Goal: Transaction & Acquisition: Book appointment/travel/reservation

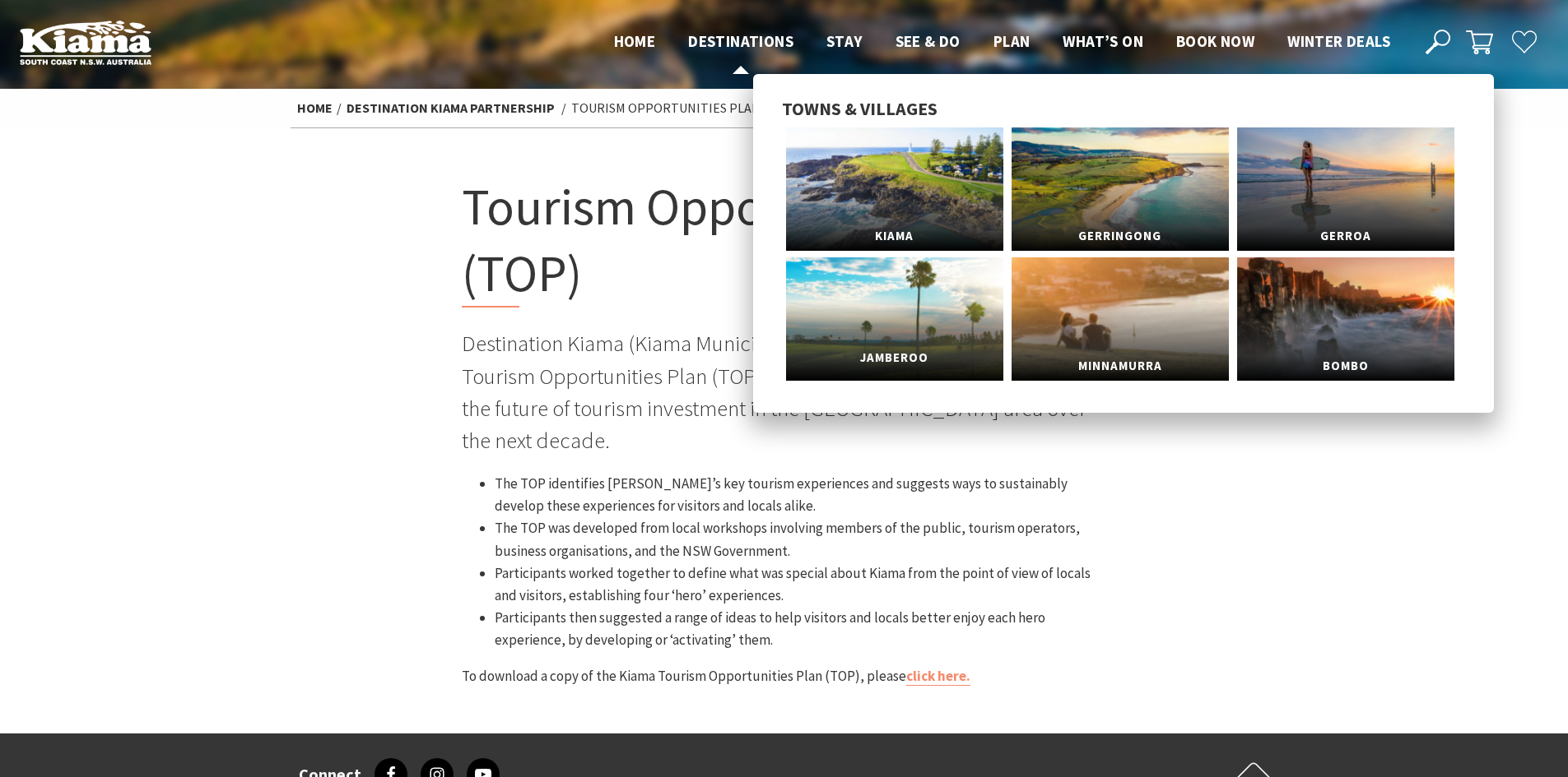
click at [914, 293] on link "Jamberoo" at bounding box center [894, 319] width 217 height 124
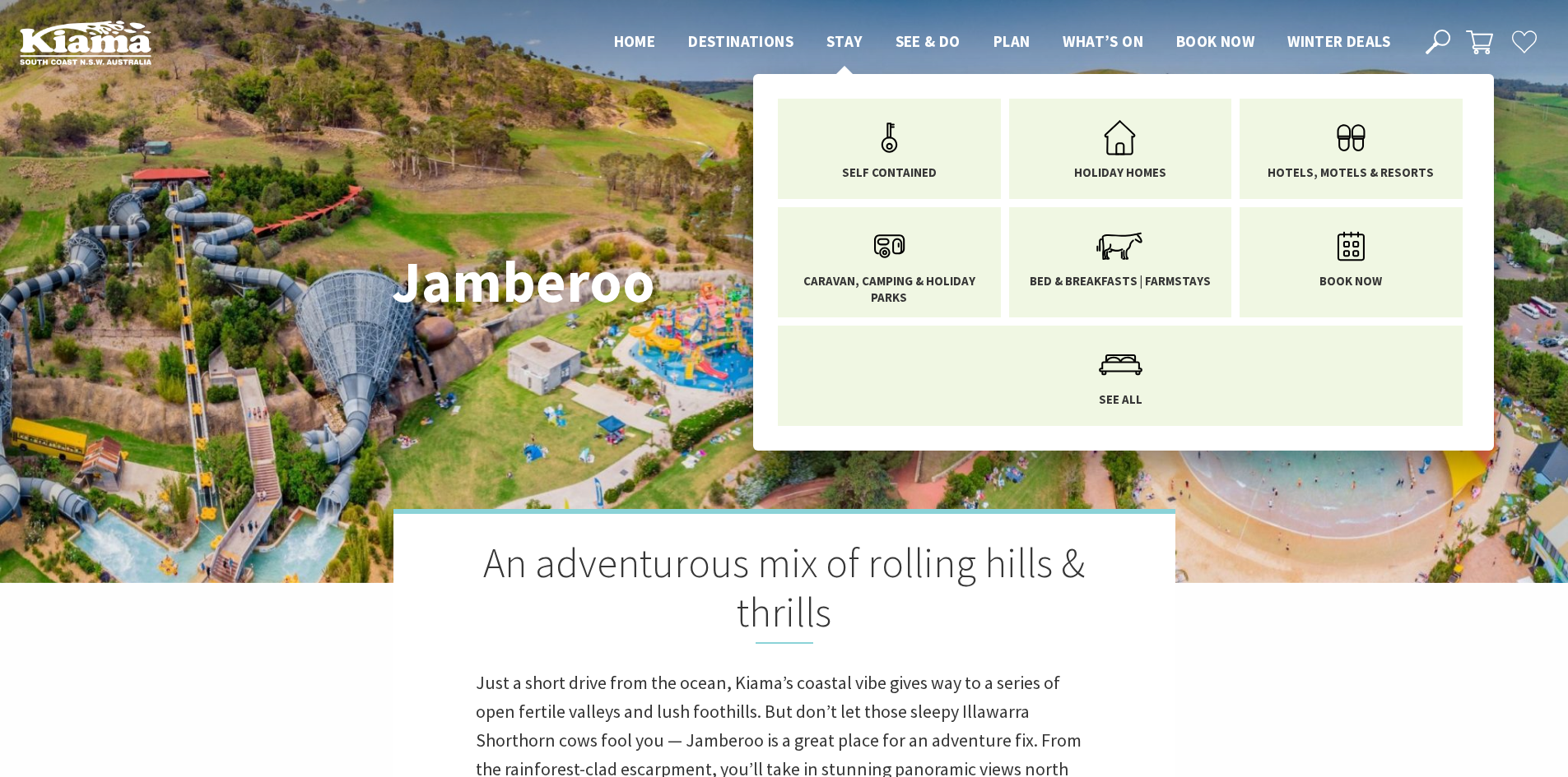
click at [825, 28] on header "Open Nav Close Nav Home Destinations Towns & Villages Kiama Gerringong Gerroa J…" at bounding box center [784, 42] width 1568 height 85
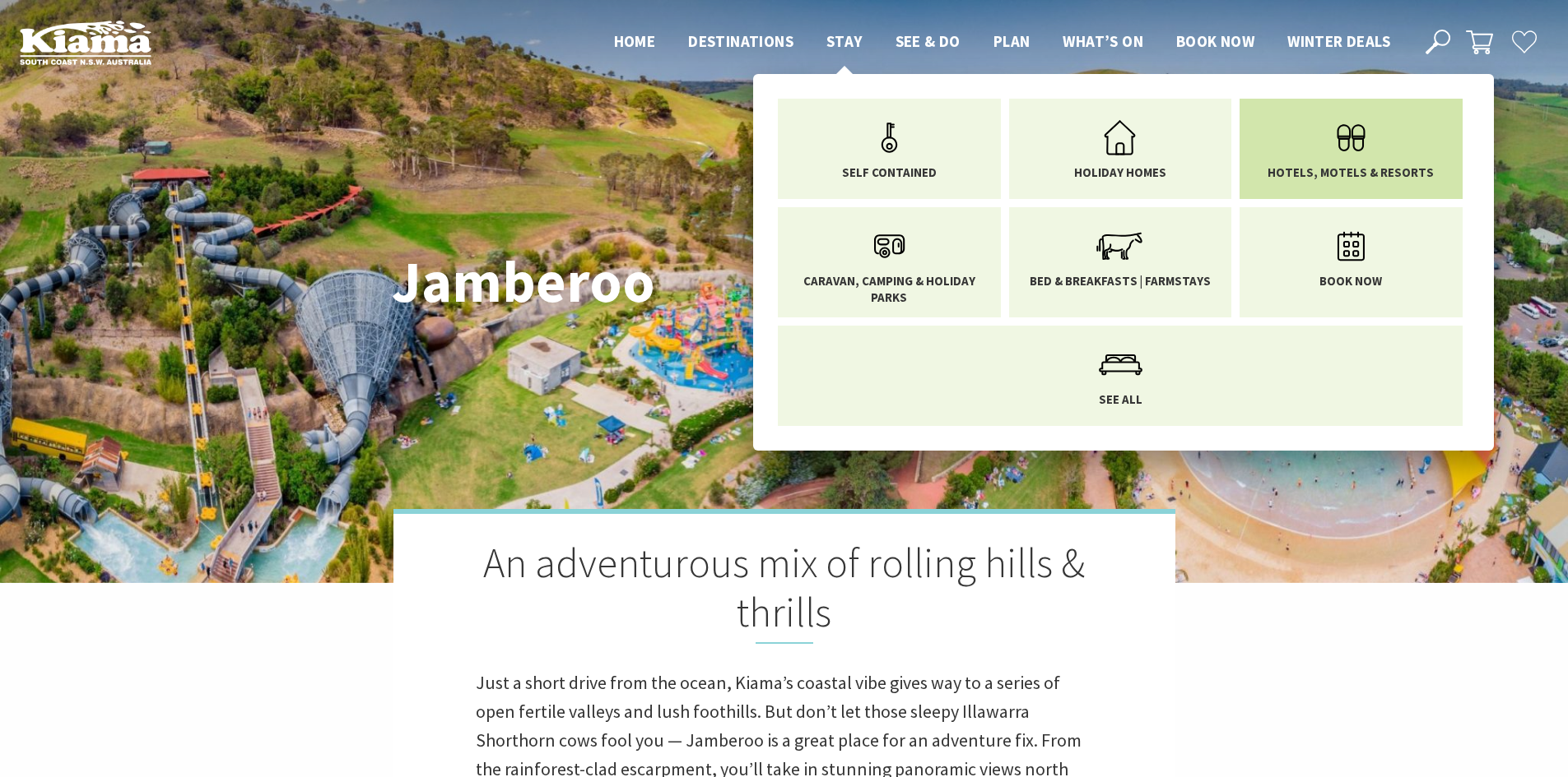
click at [1368, 172] on span "Hotels, Motels & Resorts" at bounding box center [1351, 173] width 167 height 17
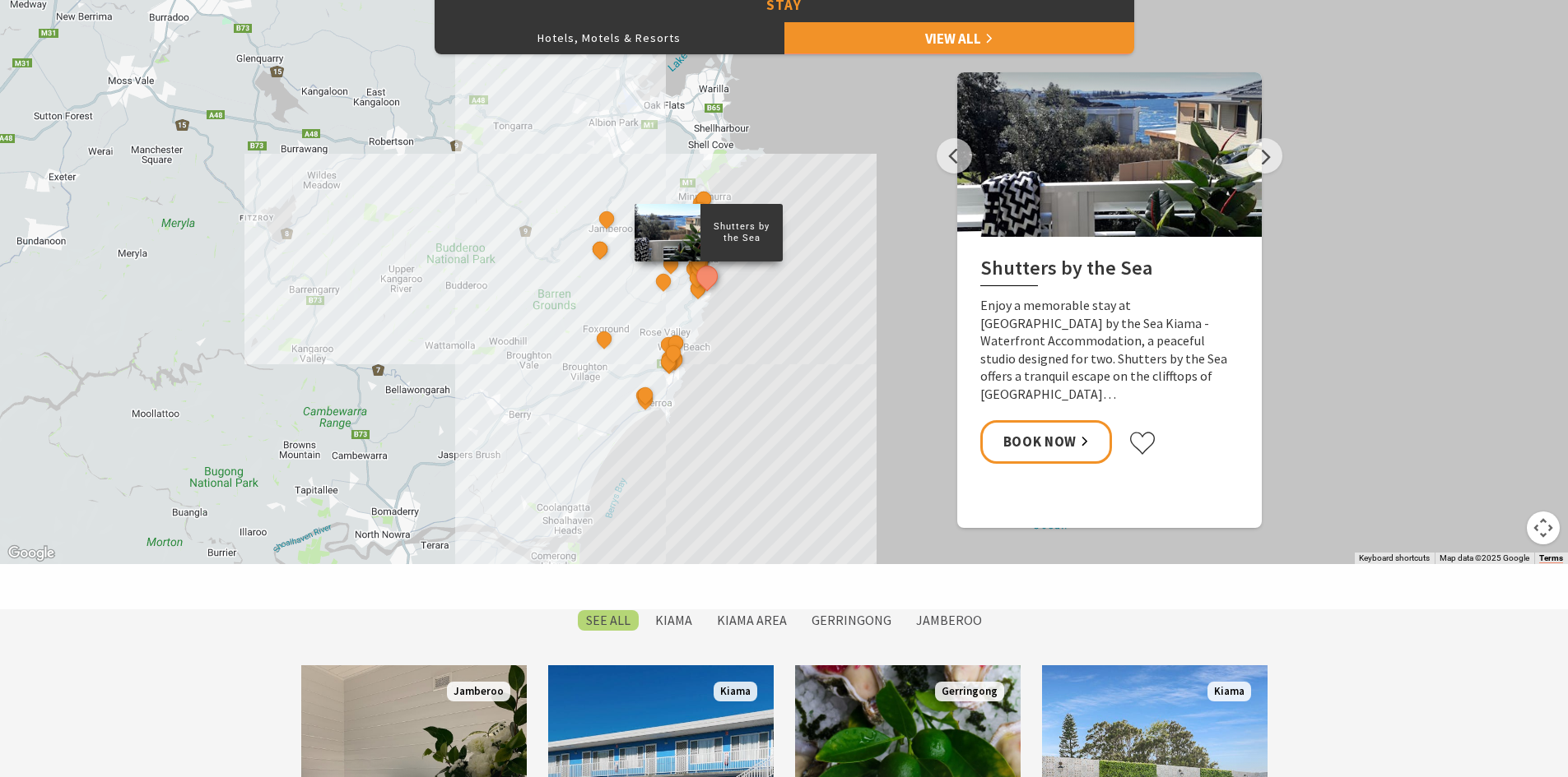
scroll to position [905, 0]
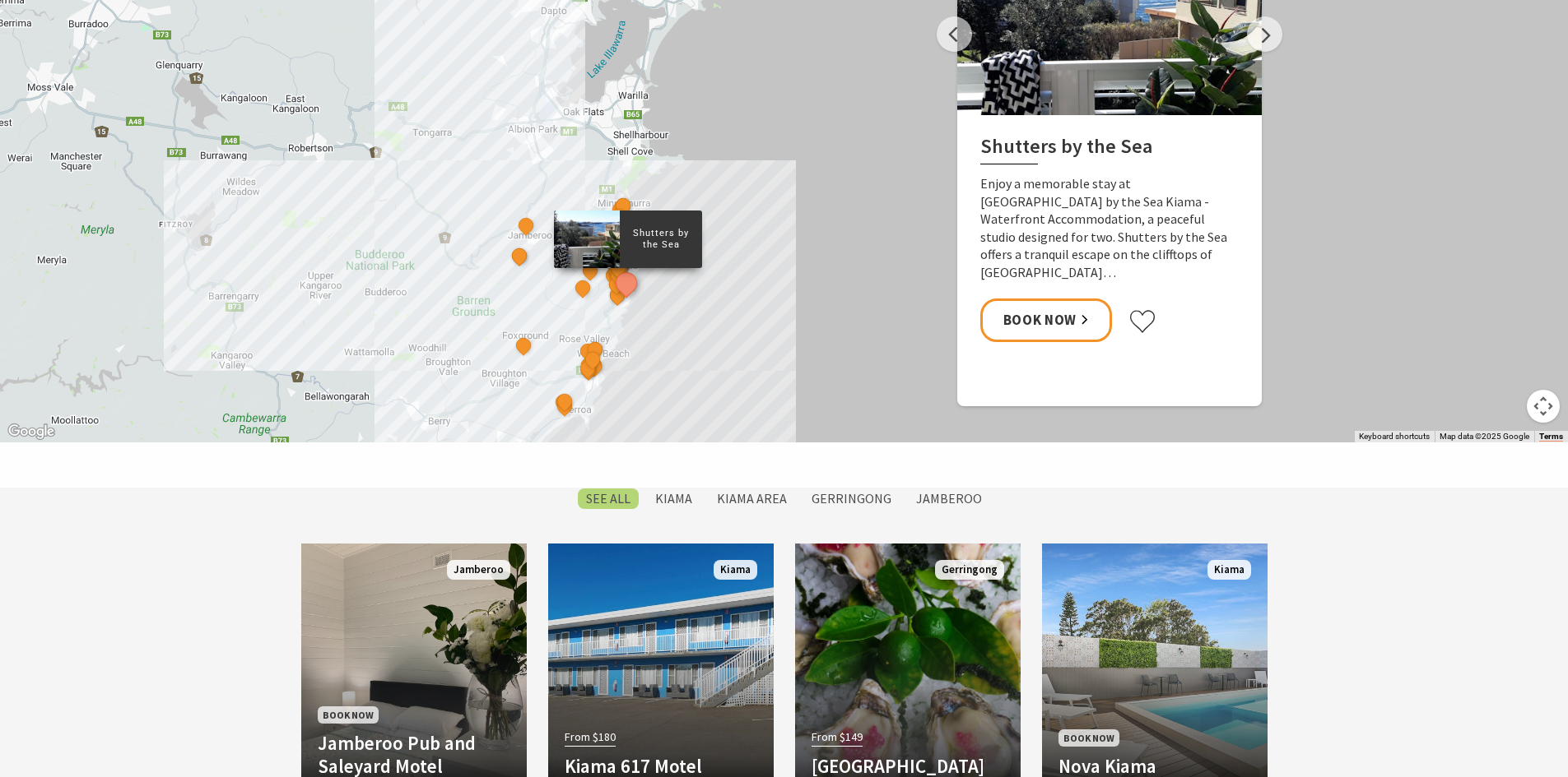
drag, startPoint x: 831, startPoint y: 303, endPoint x: 750, endPoint y: 437, distance: 156.6
click at [750, 437] on div "Shutters by the Sea The Sebel Kiama Seaside Escape 1 Kiama Coast Holiday Parks …" at bounding box center [1494, 719] width 1580 height 889
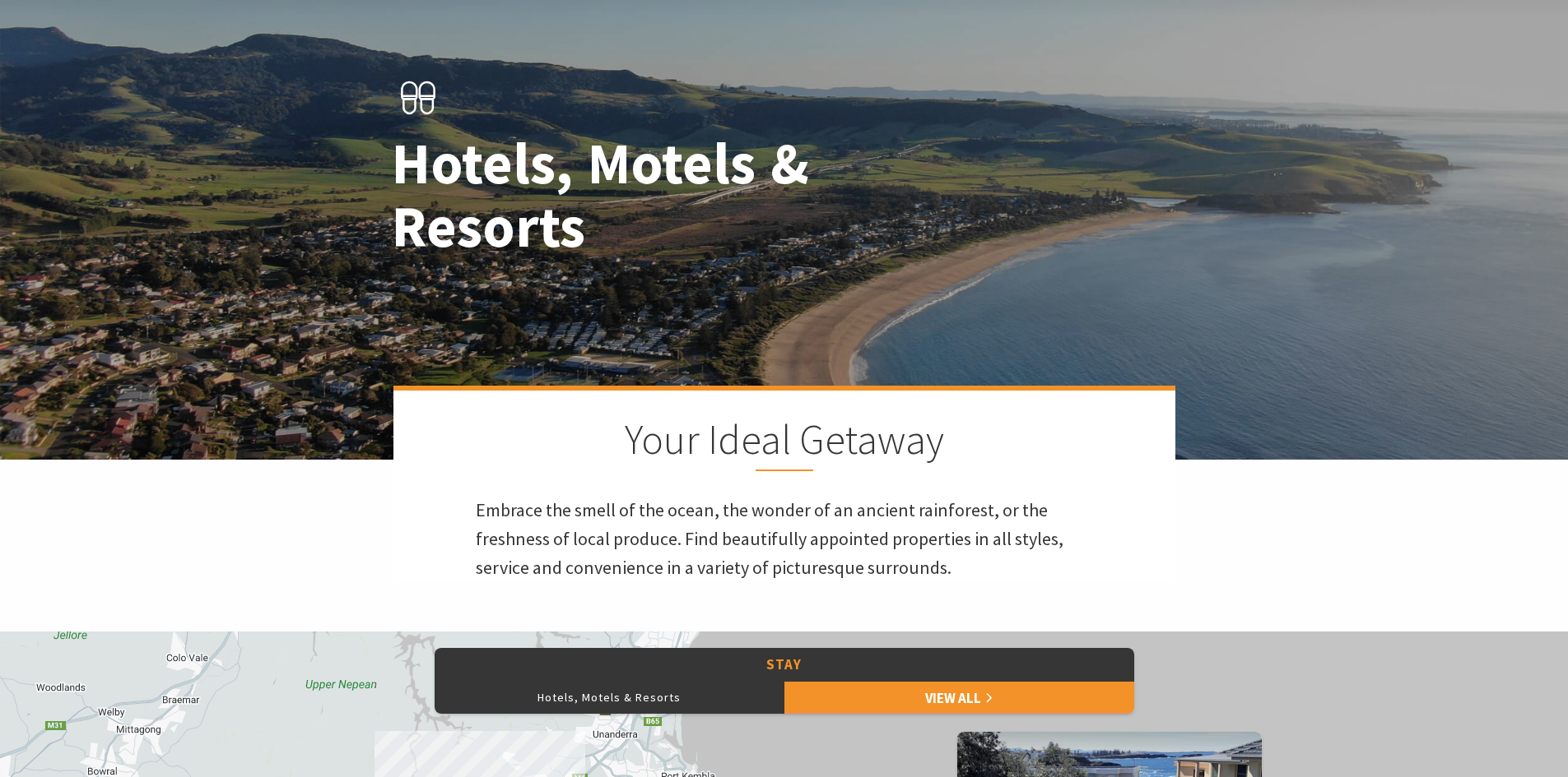
scroll to position [0, 0]
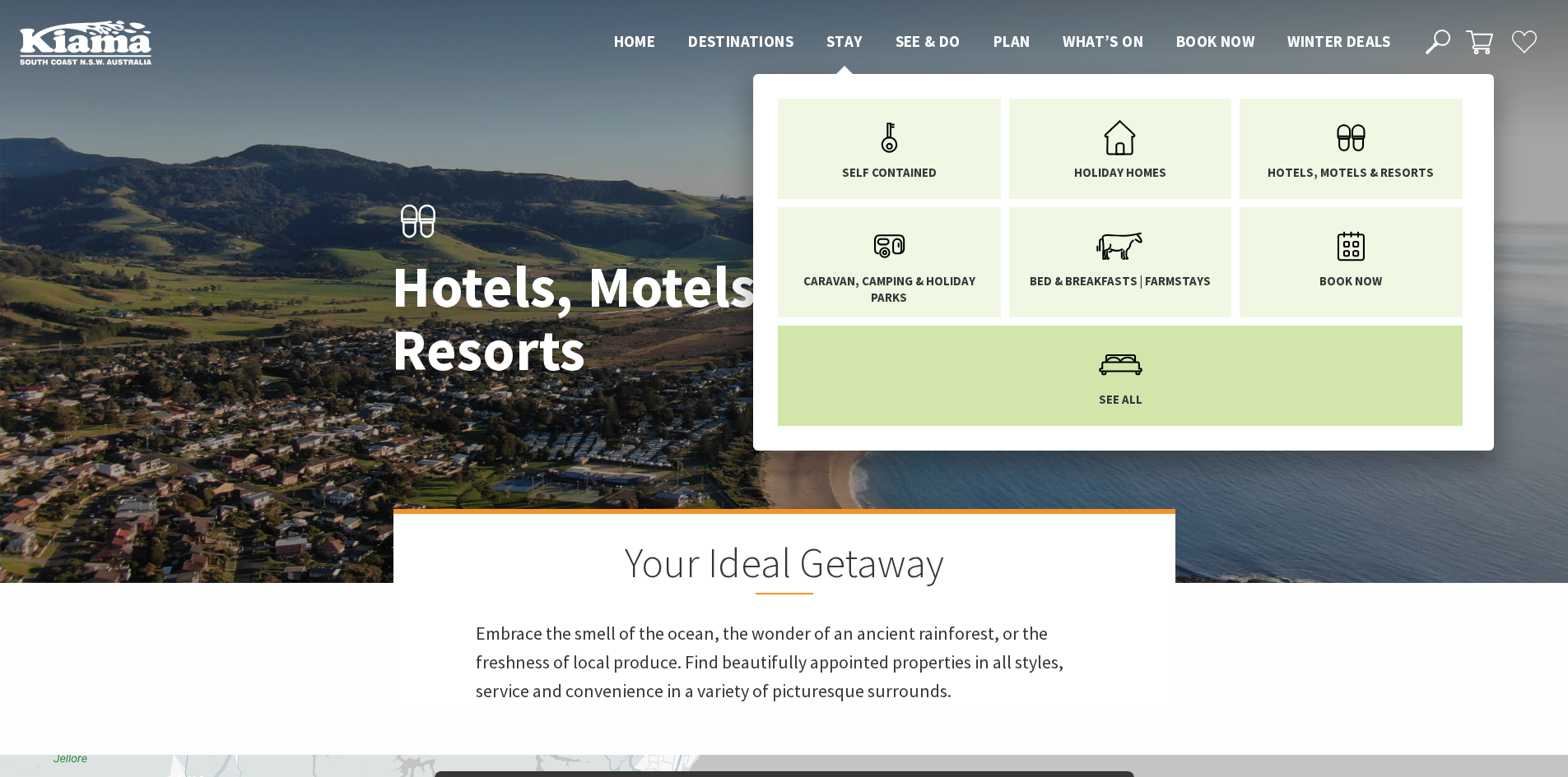
click at [1070, 369] on link "See All" at bounding box center [1120, 372] width 661 height 69
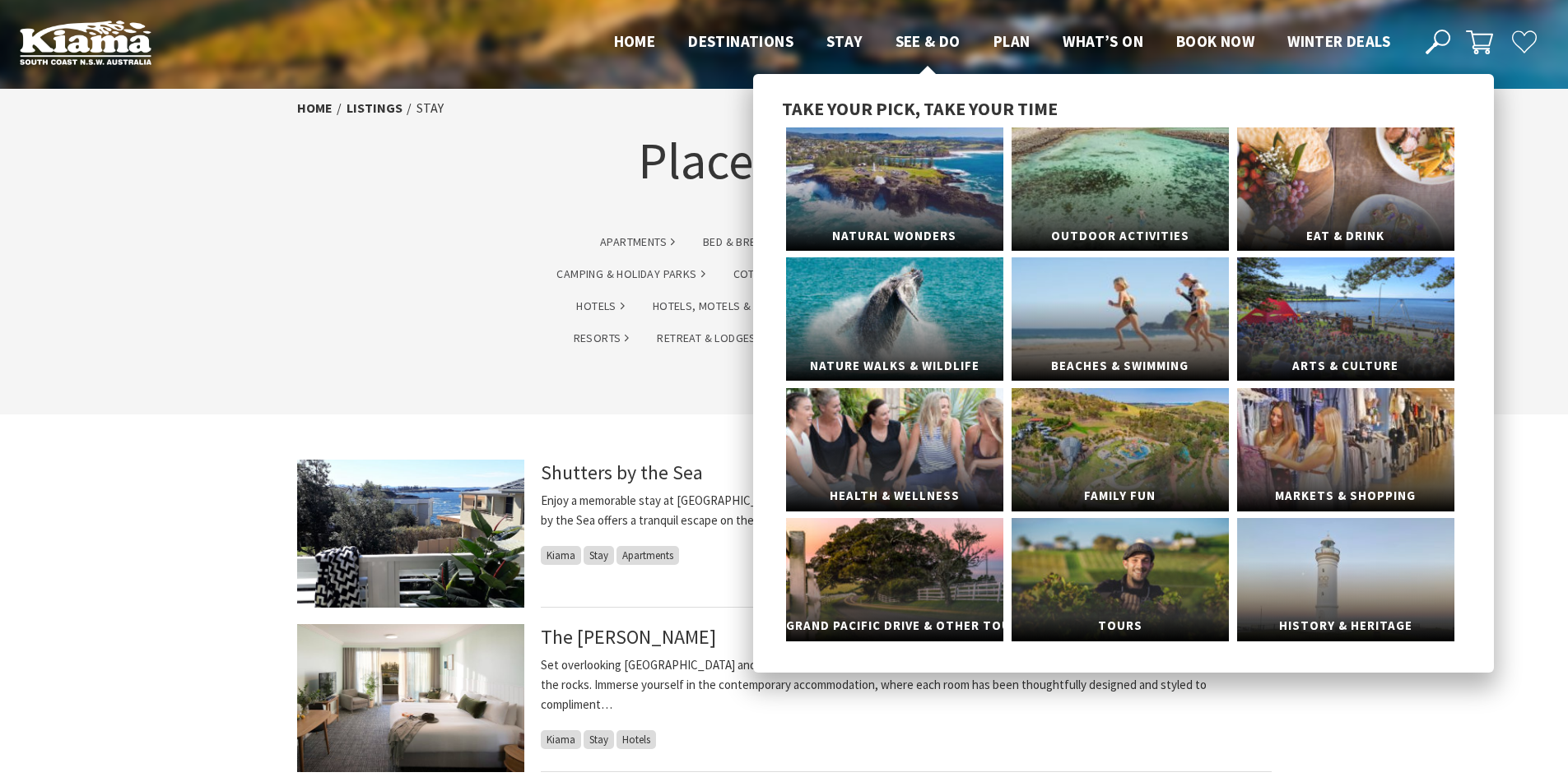
click at [904, 43] on span "See & Do" at bounding box center [928, 41] width 65 height 20
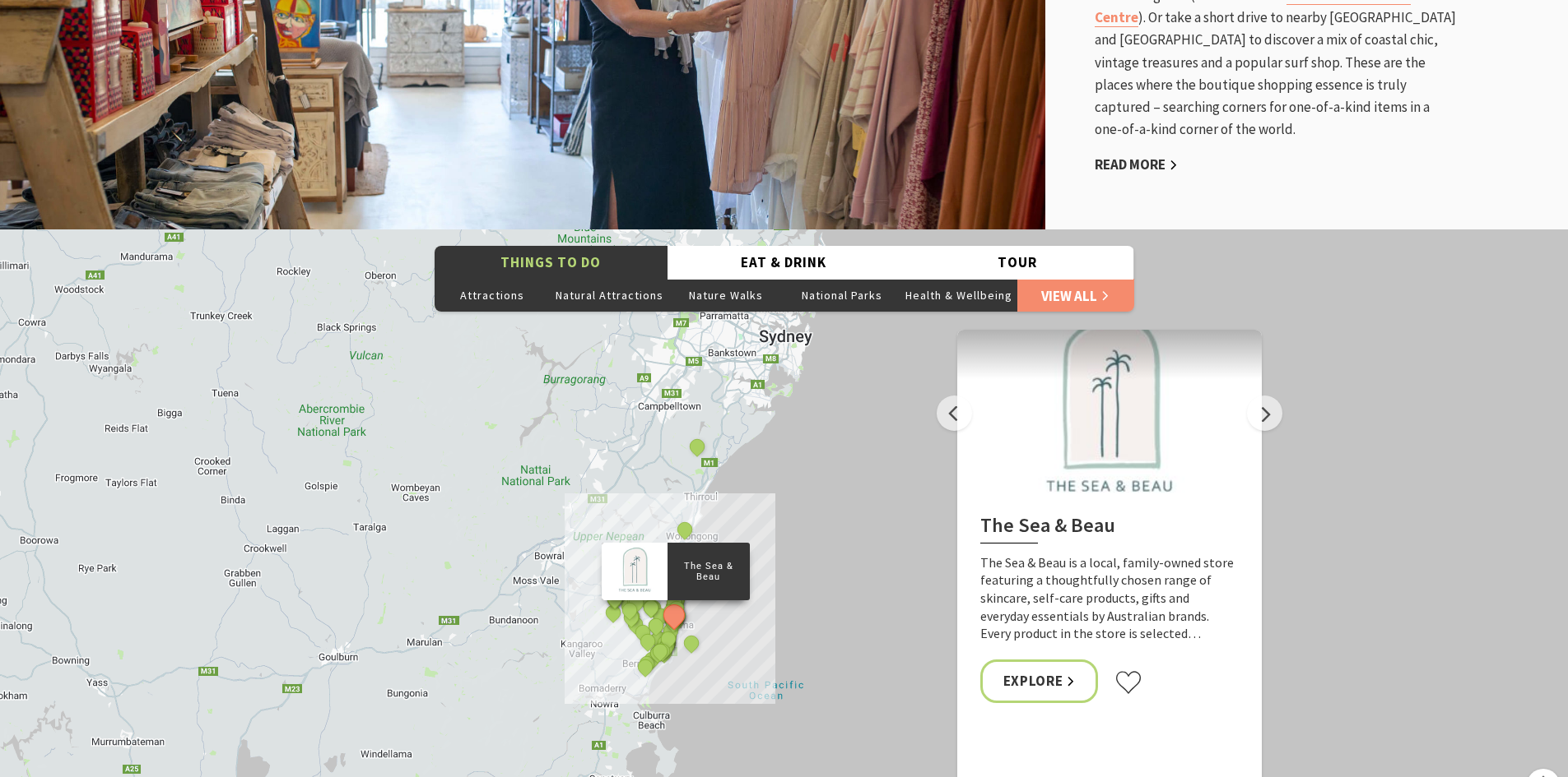
scroll to position [3126, 0]
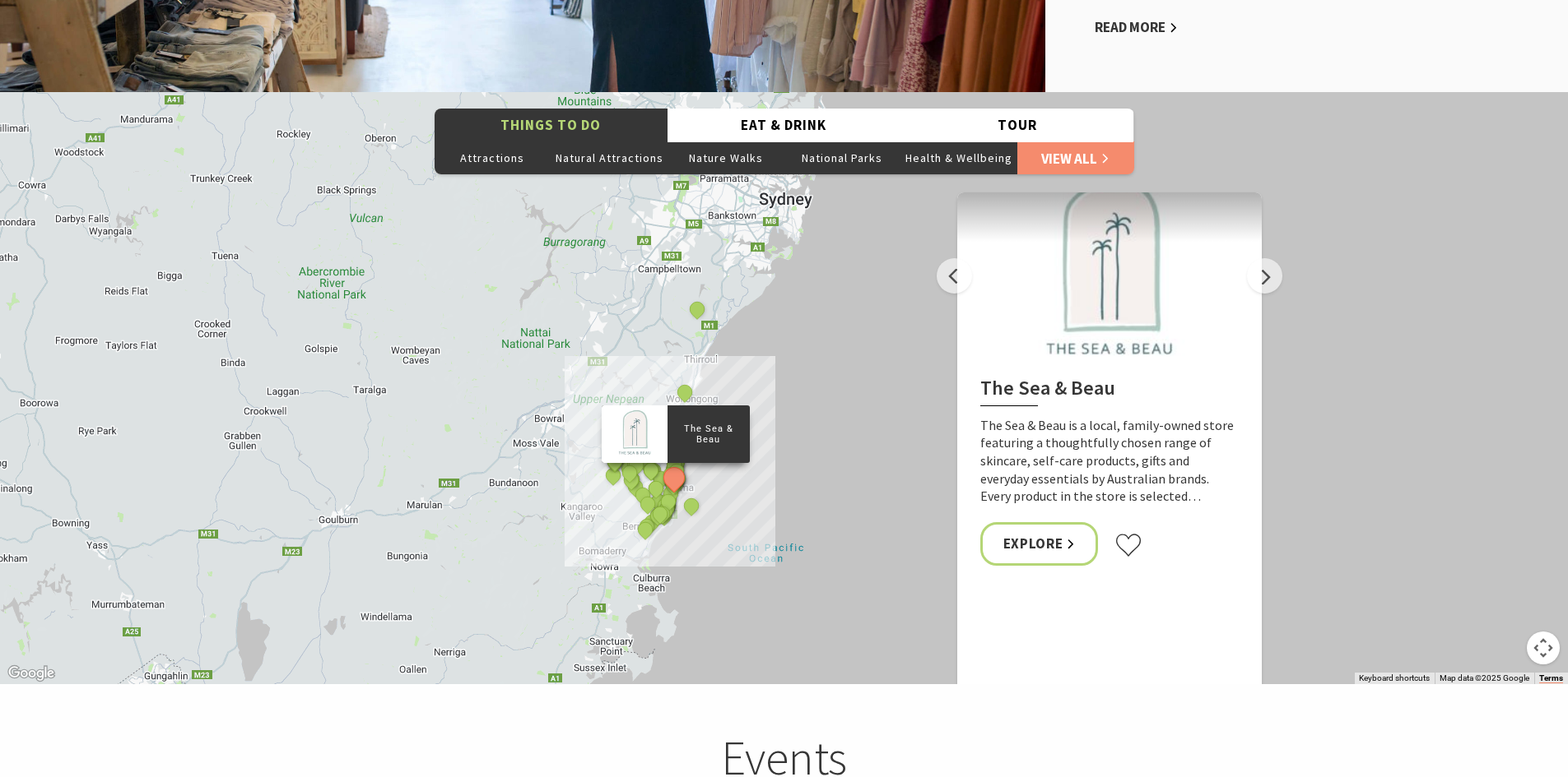
click at [749, 457] on div "The Sea & Beau Hoddles Track, Kiama Kiama Ceramic Art Studio - Teaching and Mak…" at bounding box center [784, 388] width 1568 height 592
click at [773, 454] on div "The Sea & Beau Hoddles Track, Kiama Kiama Ceramic Art Studio - Teaching and Mak…" at bounding box center [784, 388] width 1568 height 592
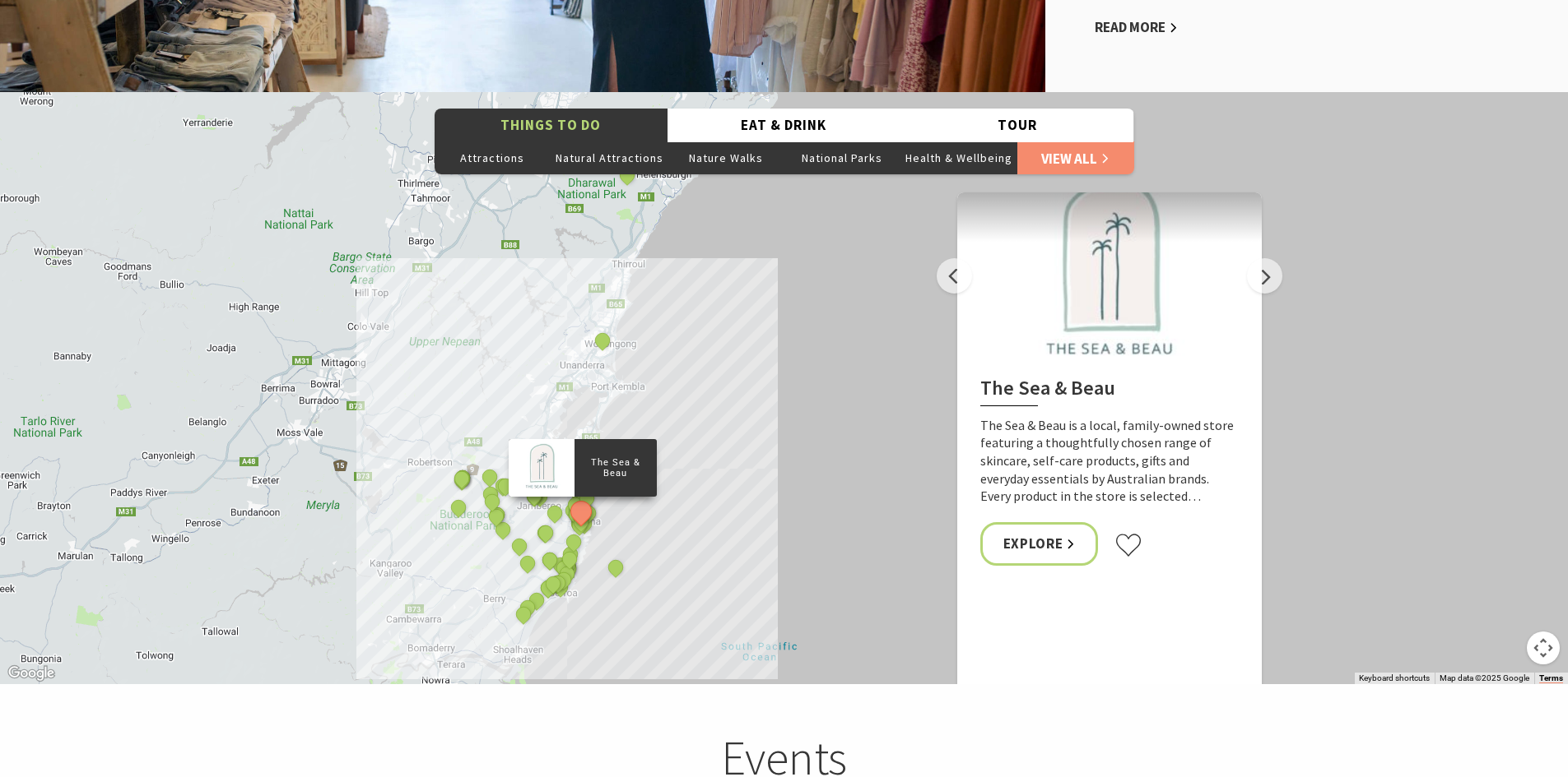
click at [727, 480] on div "The Sea & Beau Hoddles Track, Kiama Kiama Ceramic Art Studio - Teaching and Mak…" at bounding box center [784, 388] width 1568 height 592
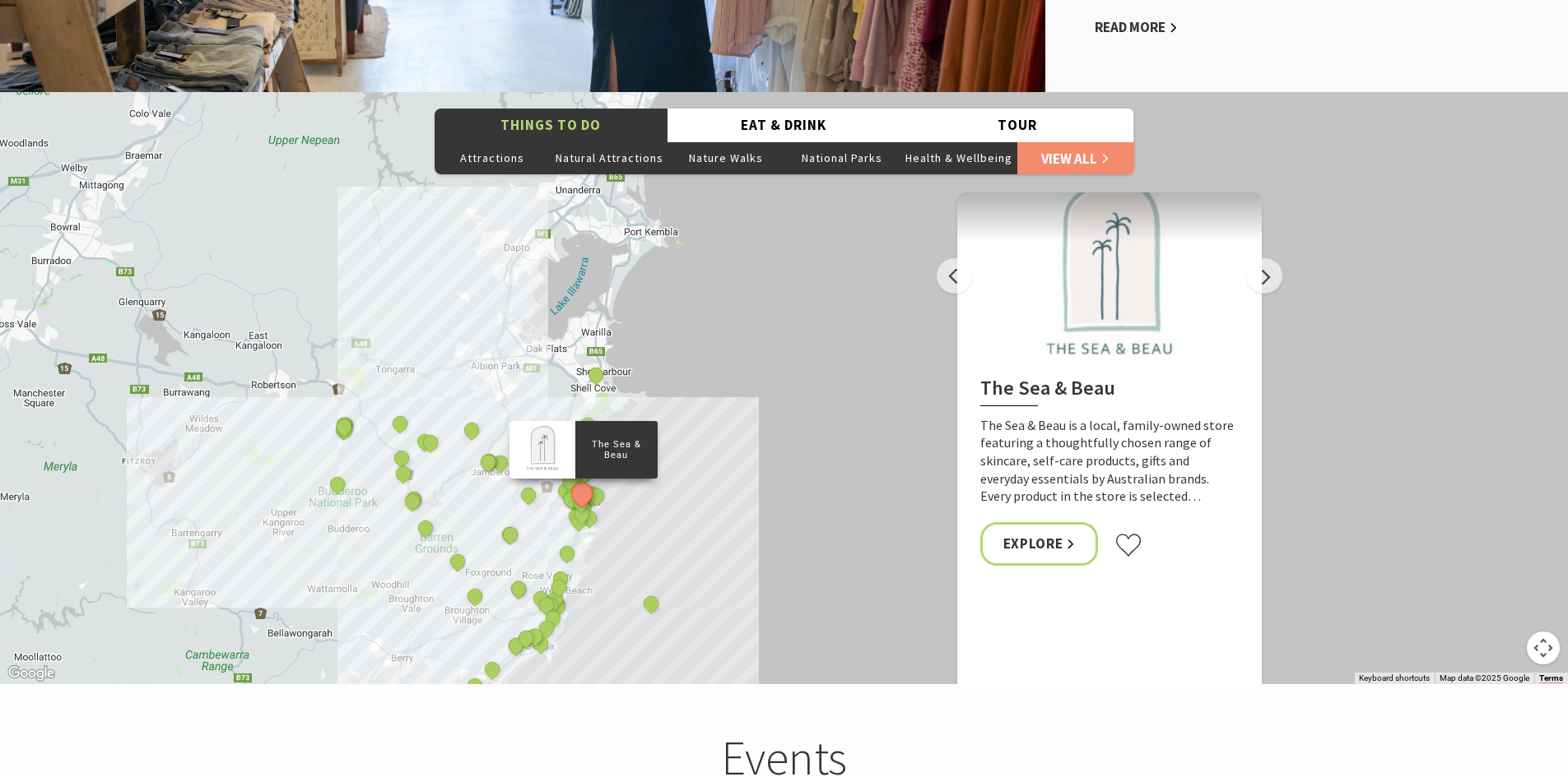
drag, startPoint x: 632, startPoint y: 515, endPoint x: 777, endPoint y: 452, distance: 158.1
click at [777, 452] on div "The Sea & Beau Hoddles Track, Kiama Kiama Ceramic Art Studio - Teaching and Mak…" at bounding box center [784, 388] width 1568 height 592
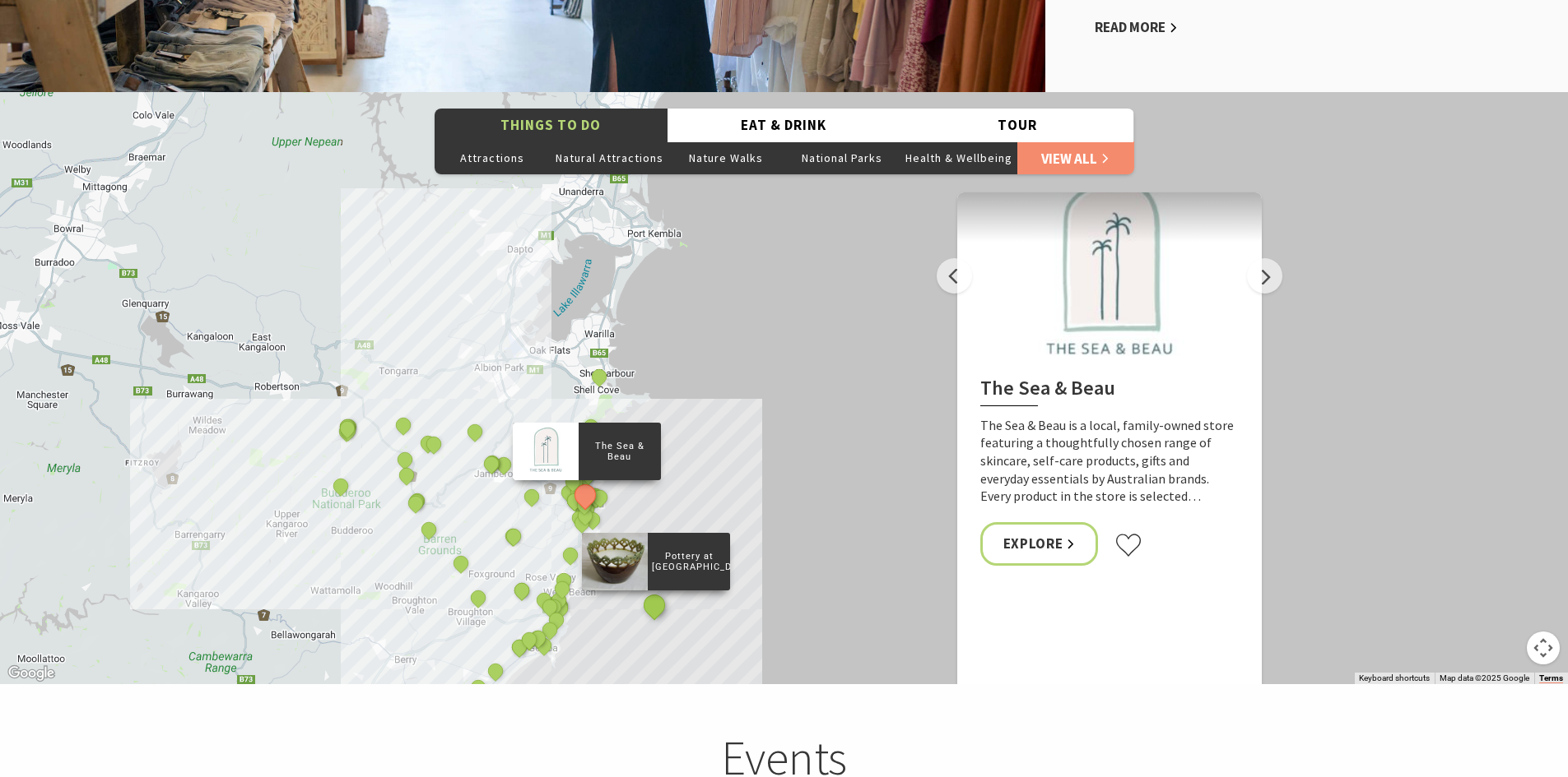
click at [655, 603] on button "See detail about Pottery at Old Toolijooa School" at bounding box center [654, 605] width 31 height 31
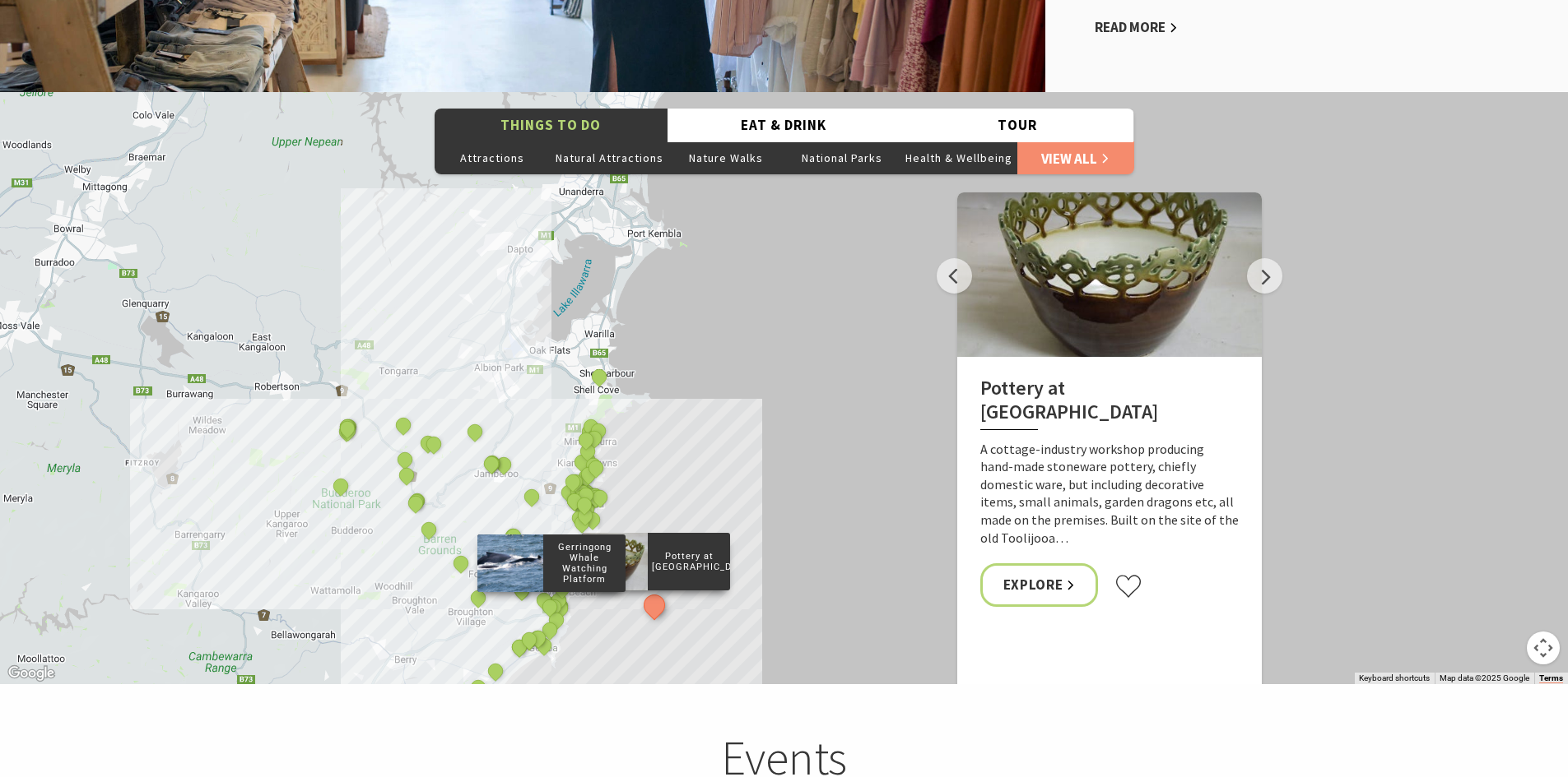
click at [559, 617] on div "Gerringong Whale Watching Platform" at bounding box center [551, 609] width 24 height 24
click at [546, 631] on button "See detail about Gerringong Golf Club" at bounding box center [550, 630] width 31 height 31
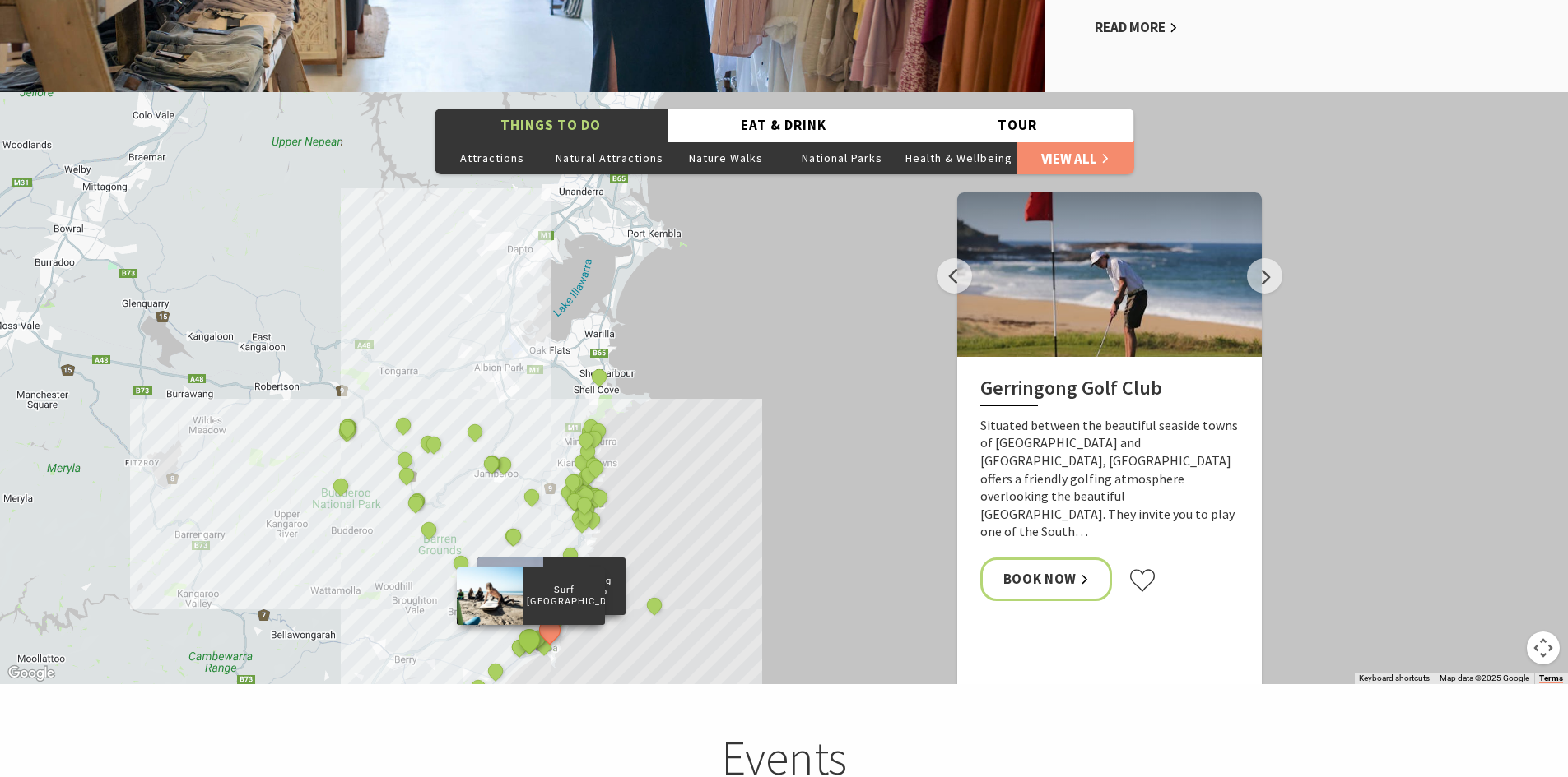
click at [528, 637] on button "See detail about Surf Camp Australia" at bounding box center [530, 639] width 31 height 31
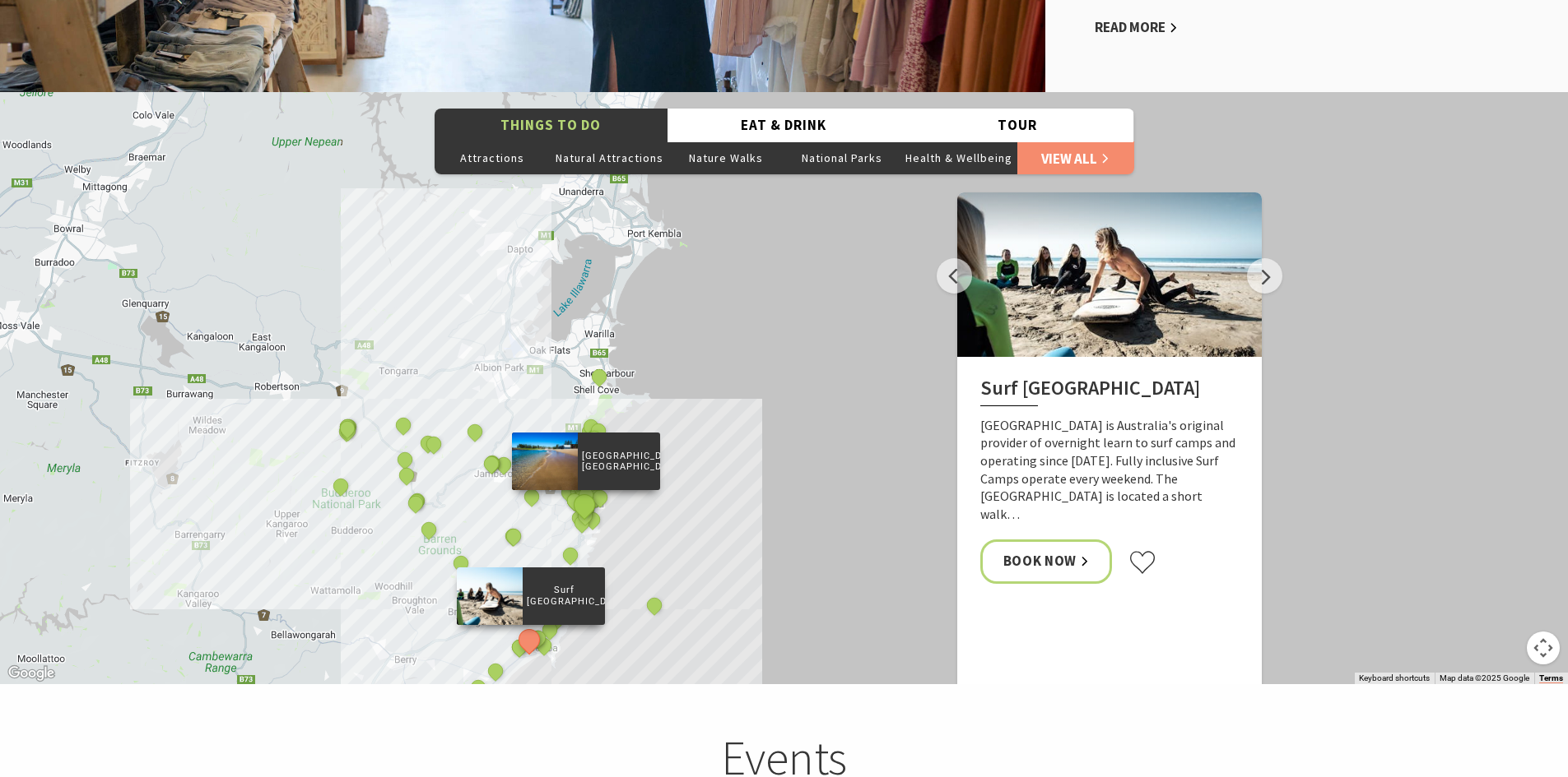
click at [579, 511] on button "See detail about Surf Beach, Kiama" at bounding box center [584, 505] width 31 height 31
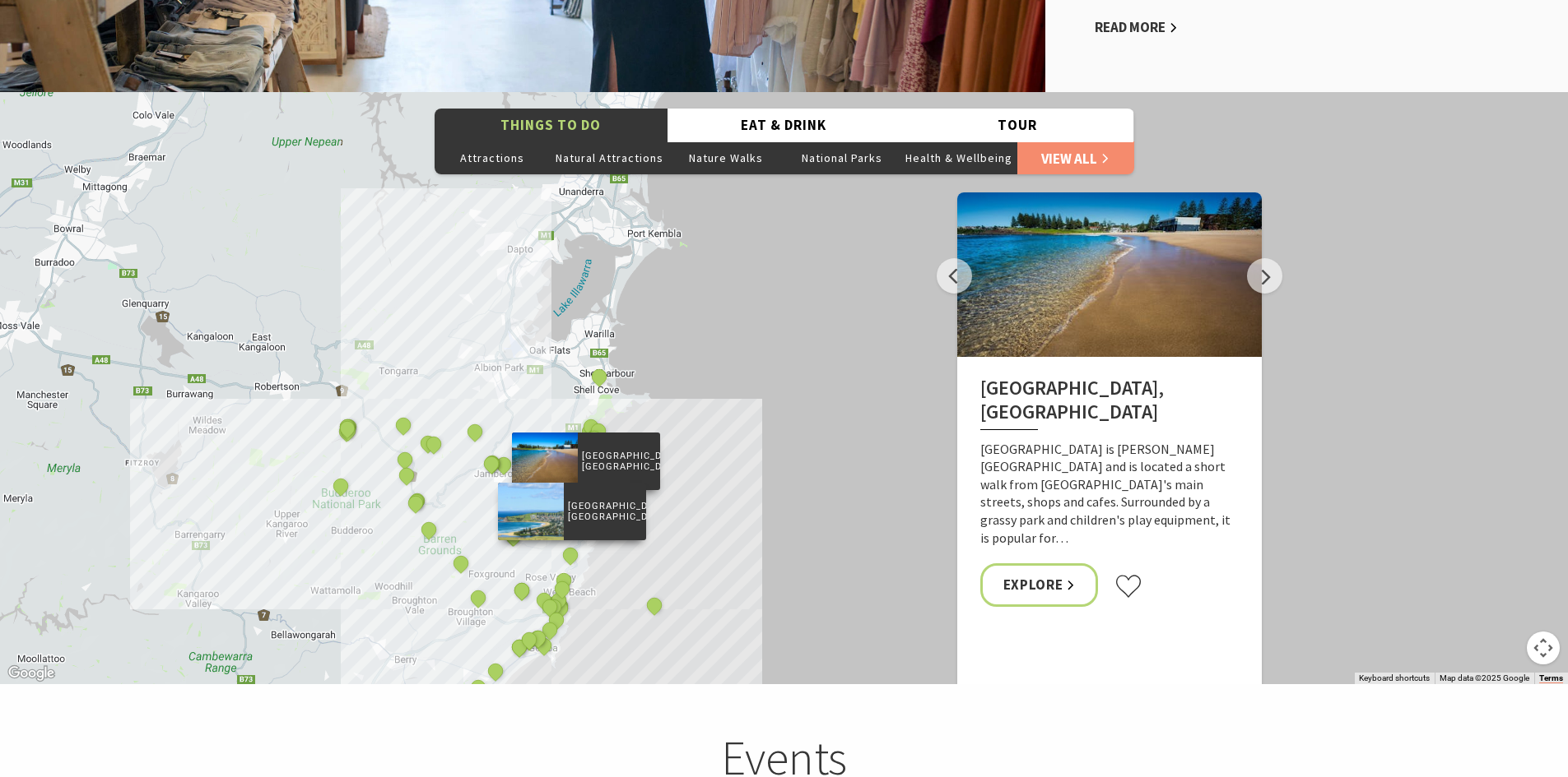
click at [579, 555] on div "Mt Pleasant Lookout, Kiama Heights" at bounding box center [572, 556] width 24 height 24
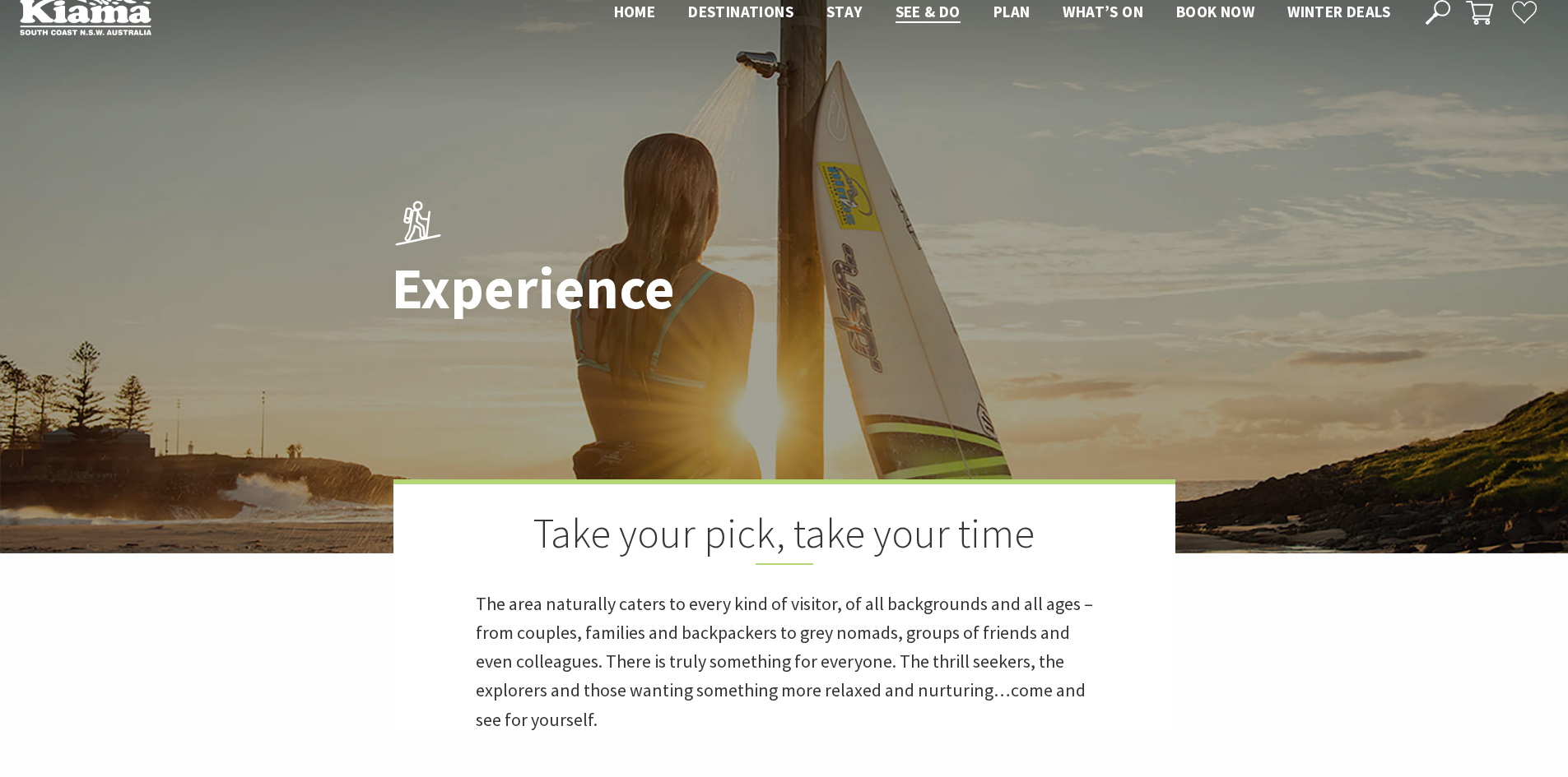
scroll to position [0, 0]
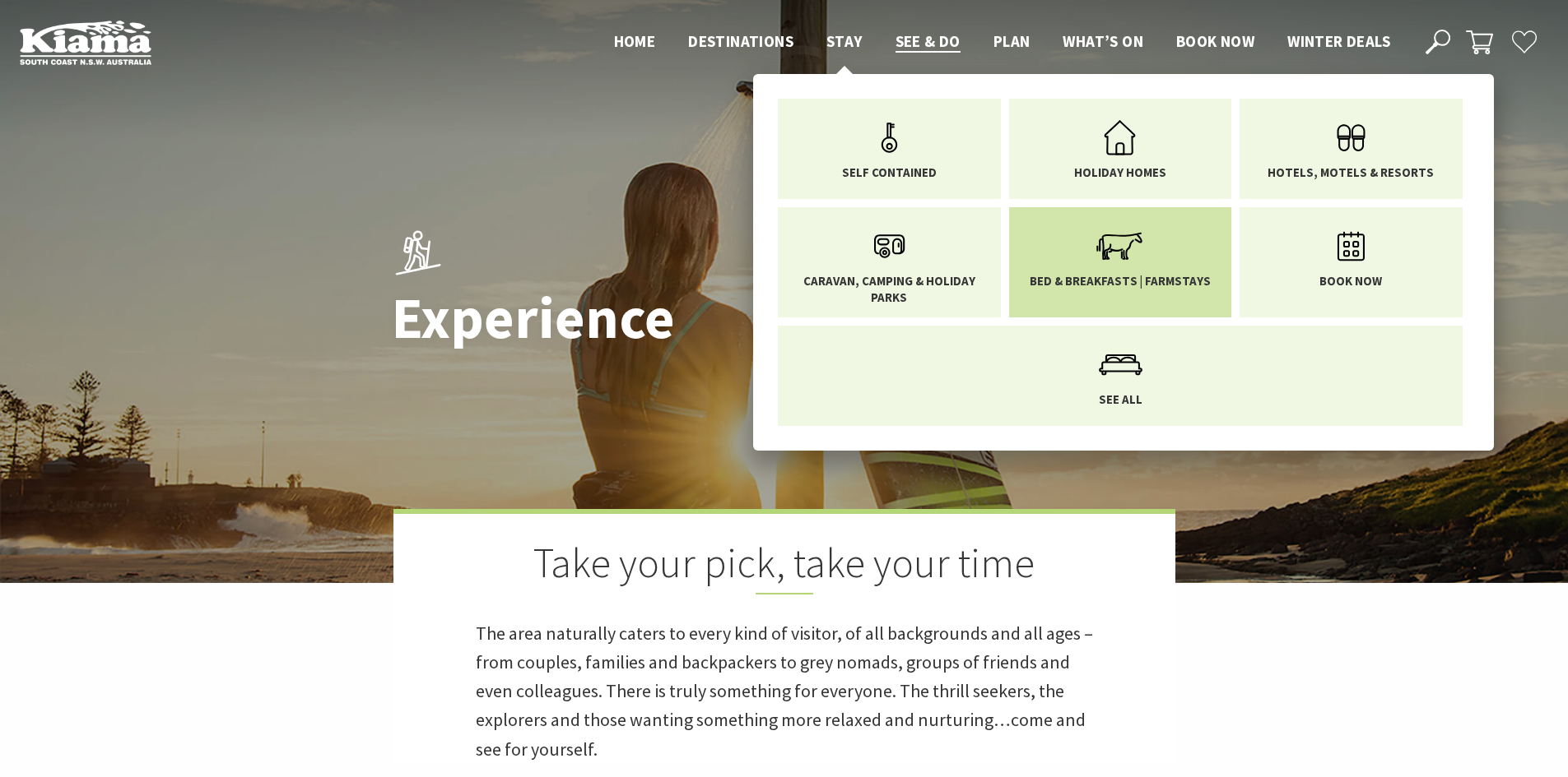
click at [1078, 235] on link "Bed & Breakfasts | Farmstays" at bounding box center [1120, 254] width 198 height 69
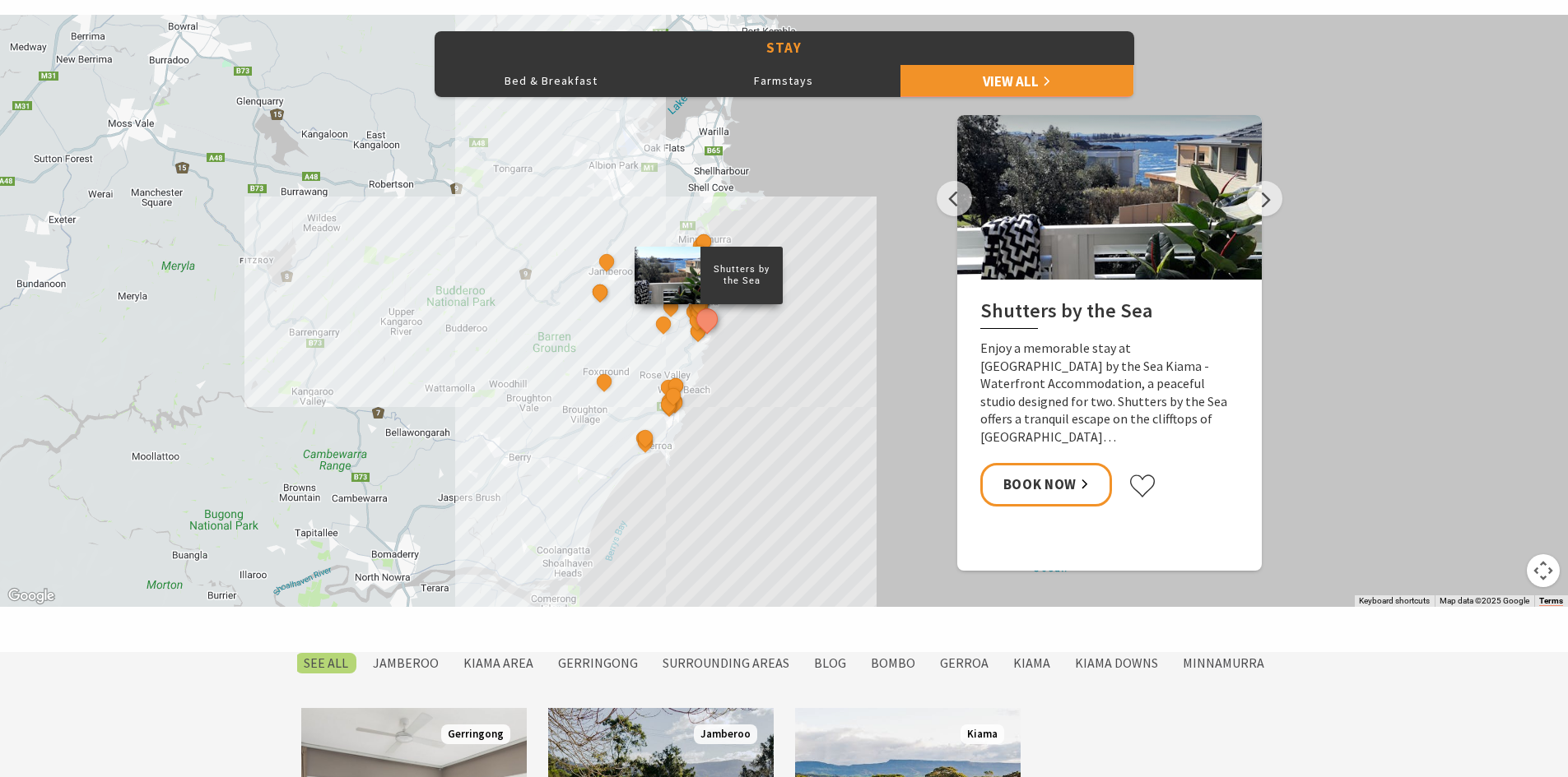
scroll to position [658, 0]
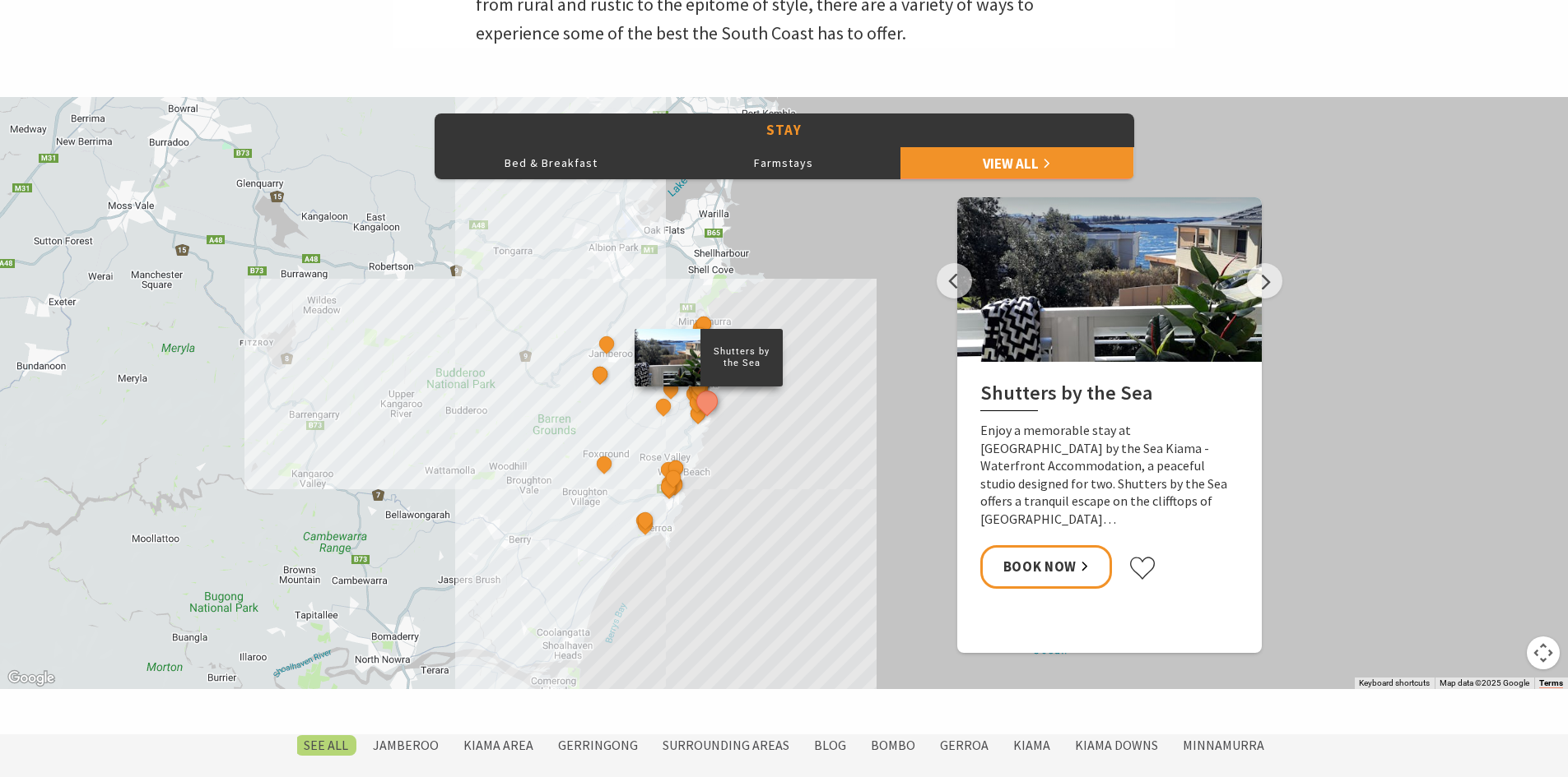
click at [751, 458] on div "Shutters by the Sea The Sebel Kiama Seaside Escape 1 Kiama Coast Holiday Parks …" at bounding box center [784, 392] width 1568 height 592
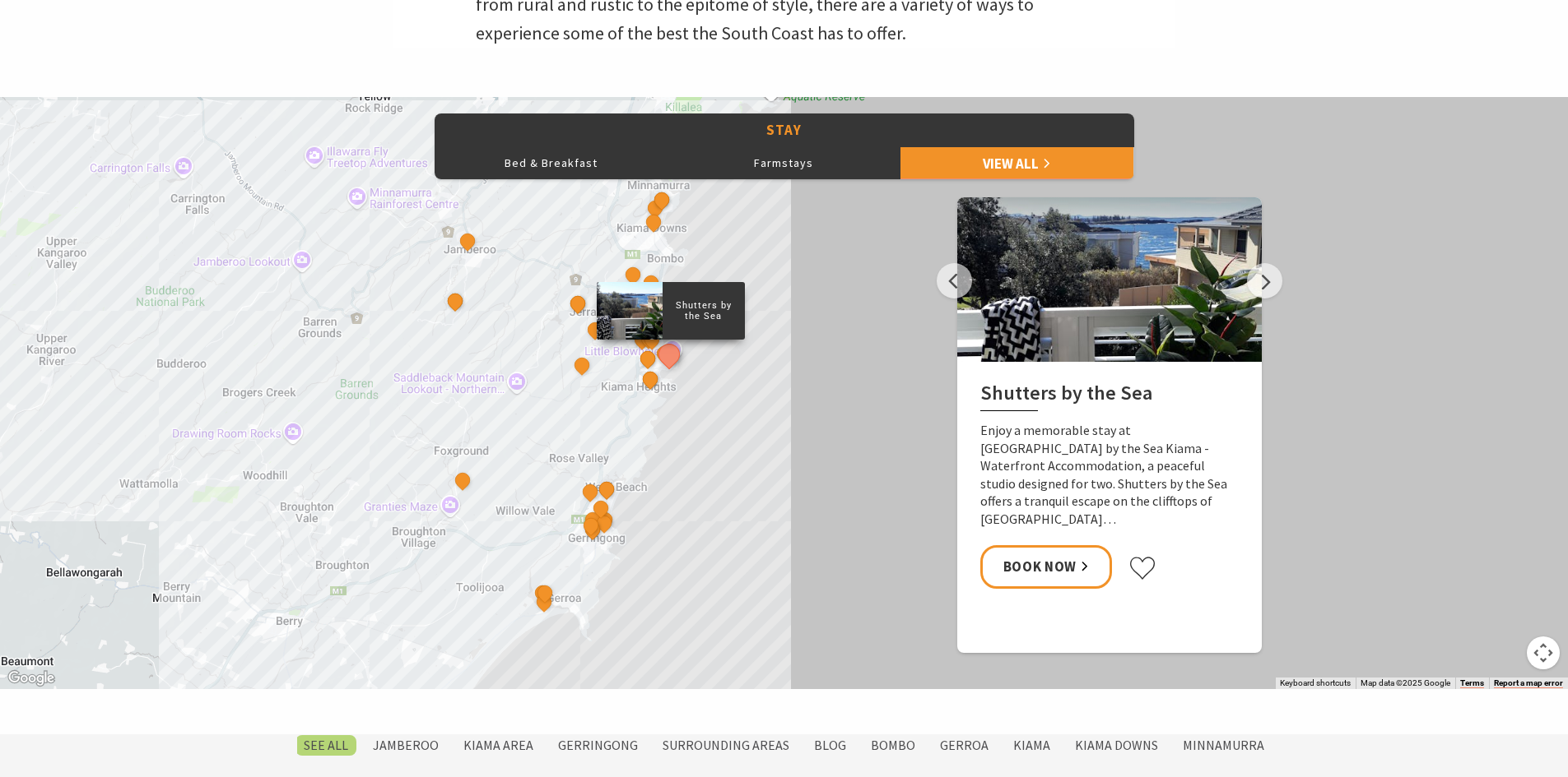
click at [716, 448] on div "Shutters by the Sea The Sebel Kiama Seaside Escape 1 Kiama Coast Holiday Parks …" at bounding box center [784, 392] width 1568 height 592
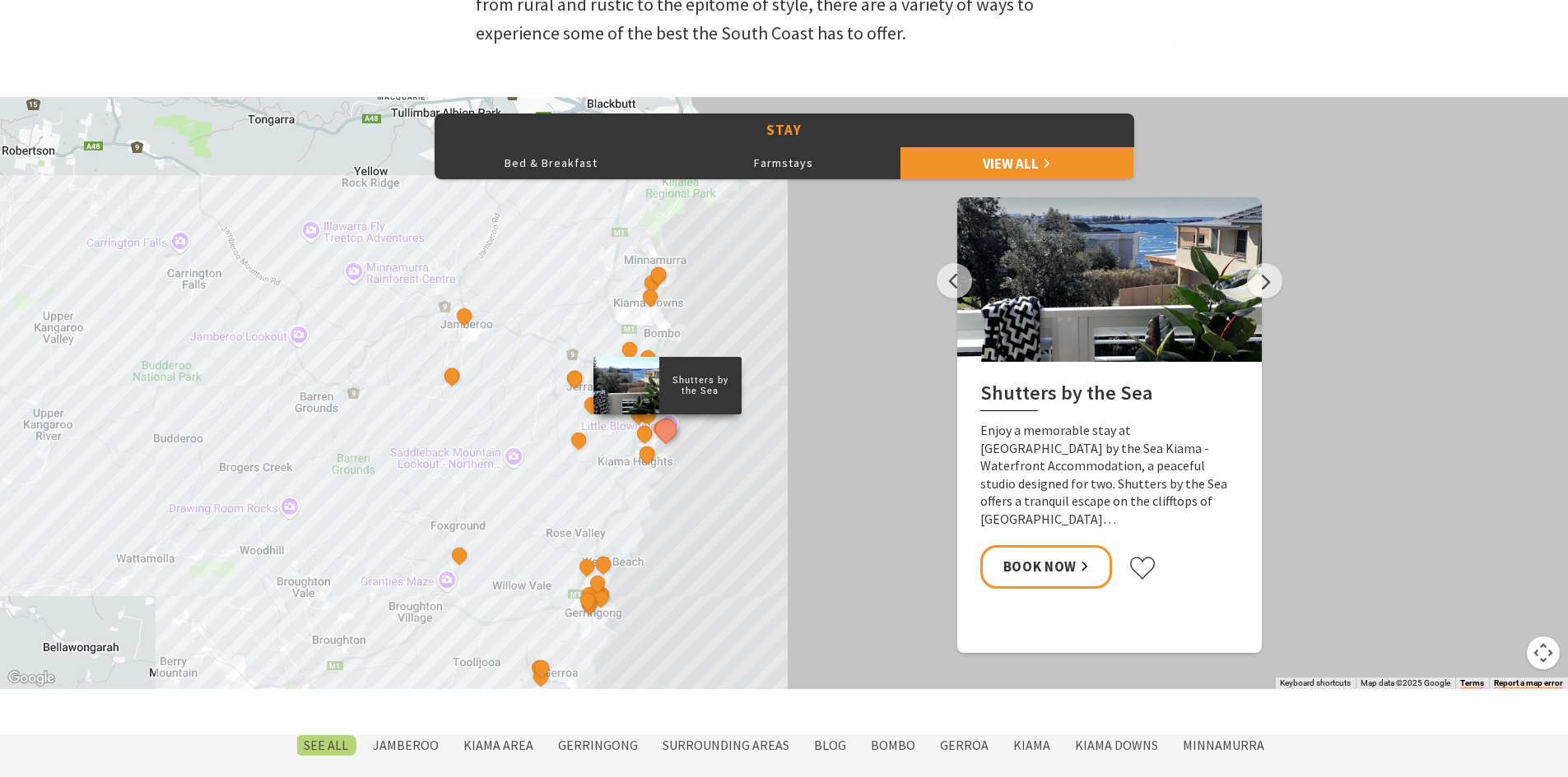
drag, startPoint x: 711, startPoint y: 453, endPoint x: 708, endPoint y: 503, distance: 50.1
click at [708, 503] on div "Shutters by the Sea The Sebel Kiama Seaside Escape 1 Kiama Coast Holiday Parks …" at bounding box center [784, 392] width 1568 height 592
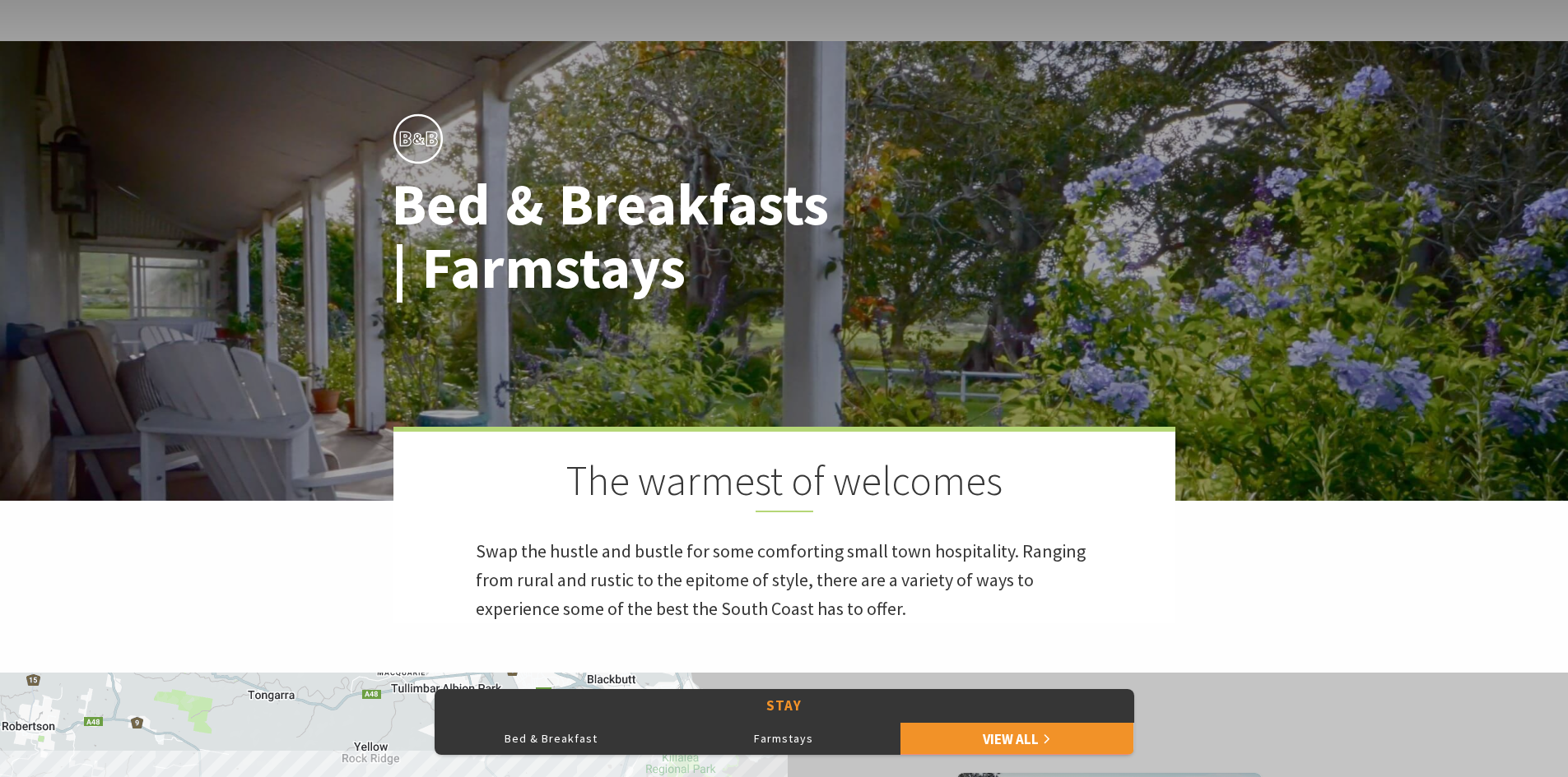
scroll to position [0, 0]
